Goal: Find specific page/section: Find specific page/section

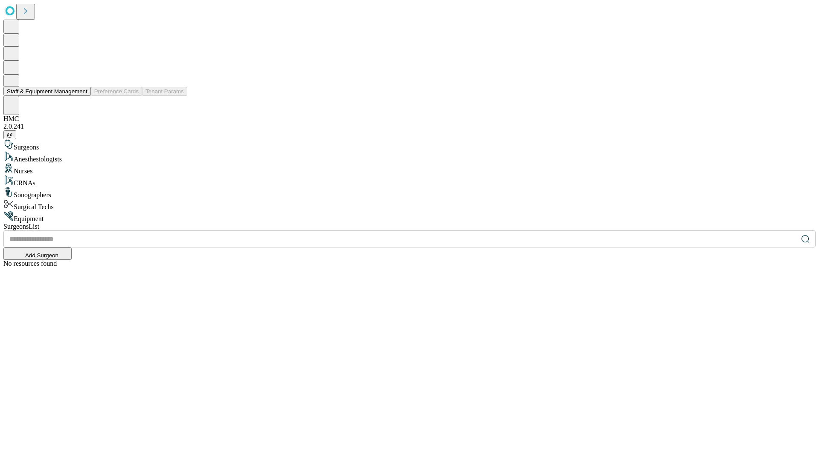
click at [81, 96] on button "Staff & Equipment Management" at bounding box center [46, 91] width 87 height 9
